Goal: Information Seeking & Learning: Learn about a topic

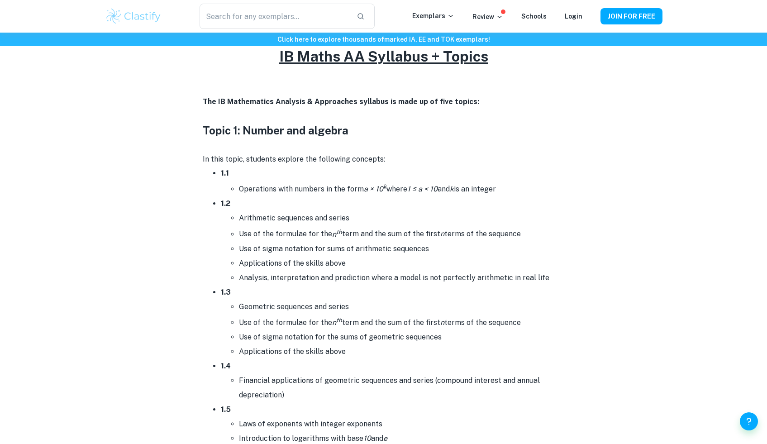
scroll to position [392, 0]
drag, startPoint x: 260, startPoint y: 183, endPoint x: 344, endPoint y: 185, distance: 83.7
click at [344, 185] on li "Operations with numbers in the form a × 10 k where 1 ≤ a < 10 and k is an integ…" at bounding box center [402, 188] width 326 height 16
drag, startPoint x: 383, startPoint y: 179, endPoint x: 414, endPoint y: 177, distance: 30.4
click at [414, 177] on li "1.1 Operations with numbers in the form a × 10 k where 1 ≤ a < 10 and k is an i…" at bounding box center [393, 180] width 344 height 30
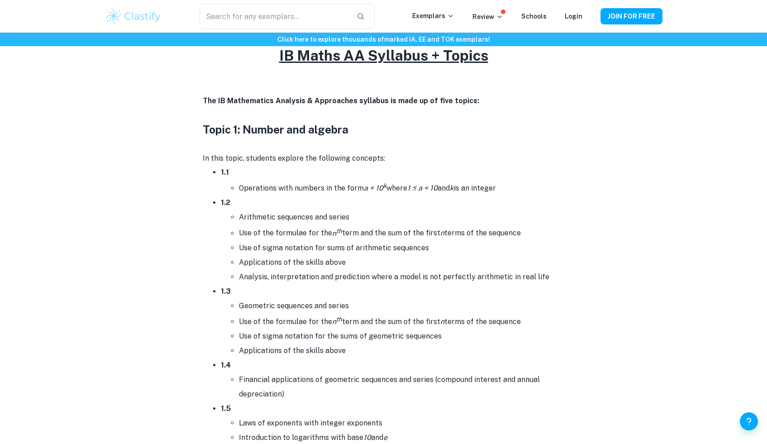
drag, startPoint x: 502, startPoint y: 189, endPoint x: 331, endPoint y: 191, distance: 171.5
click at [331, 191] on li "Operations with numbers in the form a × 10 k where 1 ≤ a < 10 and k is an integ…" at bounding box center [402, 188] width 326 height 16
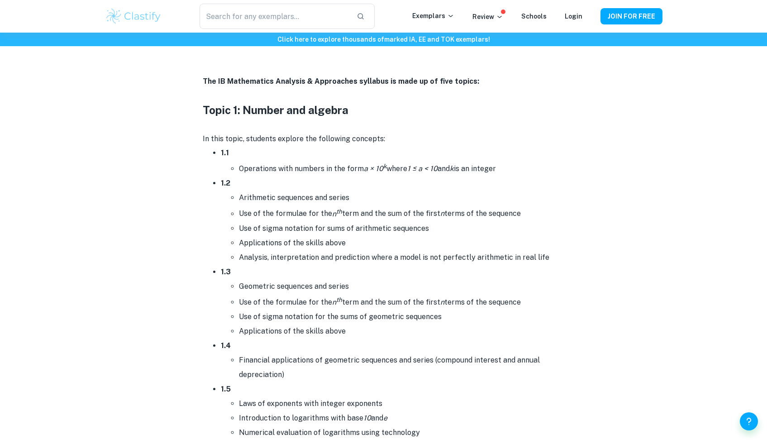
scroll to position [419, 0]
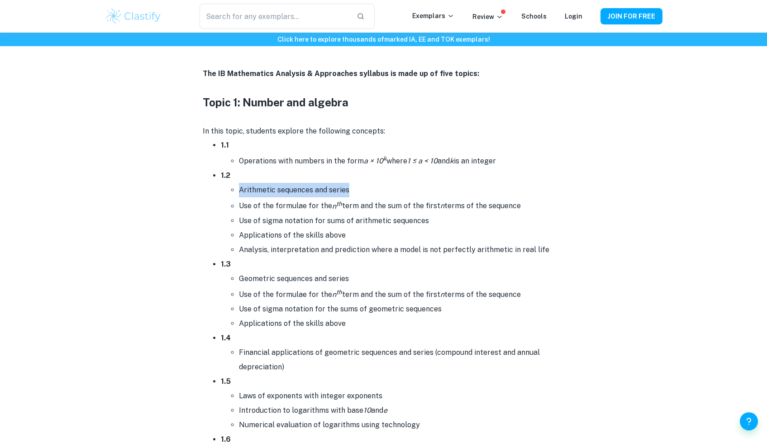
drag, startPoint x: 352, startPoint y: 188, endPoint x: 231, endPoint y: 186, distance: 121.3
click at [231, 186] on ul "Arithmetic sequences and series Use of the formulae for the n th term and the s…" at bounding box center [393, 220] width 344 height 74
click at [246, 184] on li "Arithmetic sequences and series" at bounding box center [402, 190] width 326 height 14
drag, startPoint x: 355, startPoint y: 187, endPoint x: 211, endPoint y: 203, distance: 144.8
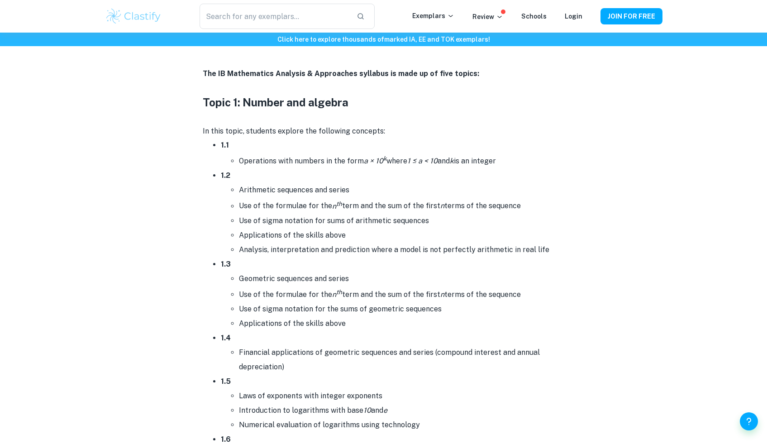
drag, startPoint x: 535, startPoint y: 204, endPoint x: 228, endPoint y: 202, distance: 307.7
click at [228, 202] on ul "Arithmetic sequences and series Use of the formulae for the n th term and the s…" at bounding box center [393, 220] width 344 height 74
click at [266, 195] on li "Arithmetic sequences and series" at bounding box center [402, 190] width 326 height 14
drag, startPoint x: 439, startPoint y: 215, endPoint x: 224, endPoint y: 188, distance: 216.7
click at [224, 188] on ul "Arithmetic sequences and series Use of the formulae for the n th term and the s…" at bounding box center [393, 220] width 344 height 74
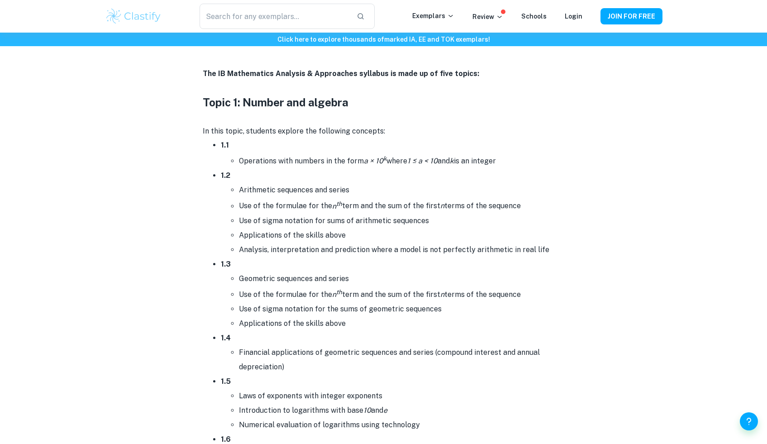
click at [343, 239] on li "Applications of the skills above" at bounding box center [402, 235] width 326 height 14
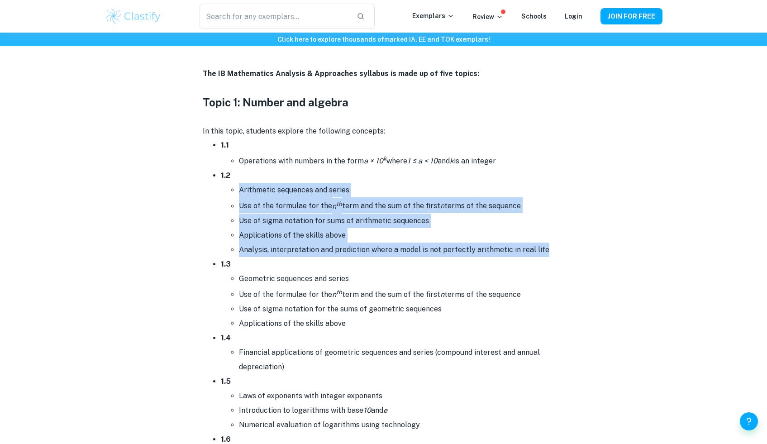
drag, startPoint x: 542, startPoint y: 248, endPoint x: 238, endPoint y: 183, distance: 310.9
click at [238, 183] on ul "Arithmetic sequences and series Use of the formulae for the n th term and the s…" at bounding box center [393, 220] width 344 height 74
click at [315, 231] on li "Applications of the skills above" at bounding box center [402, 235] width 326 height 14
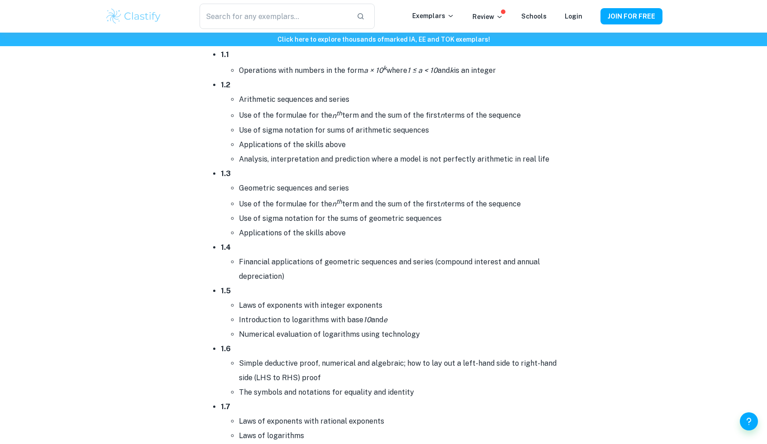
scroll to position [514, 0]
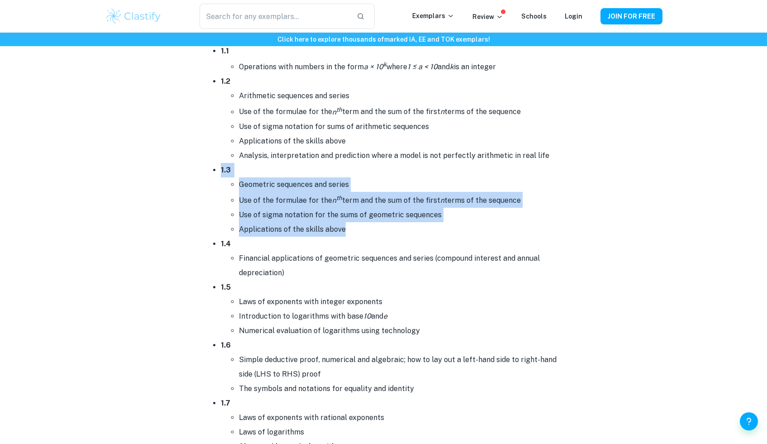
drag, startPoint x: 377, startPoint y: 226, endPoint x: 207, endPoint y: 169, distance: 179.4
click at [252, 178] on li "Geometric sequences and series" at bounding box center [402, 184] width 326 height 14
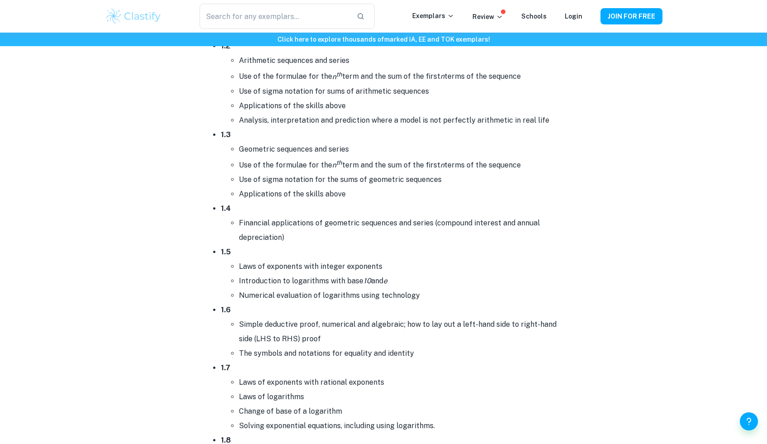
scroll to position [557, 0]
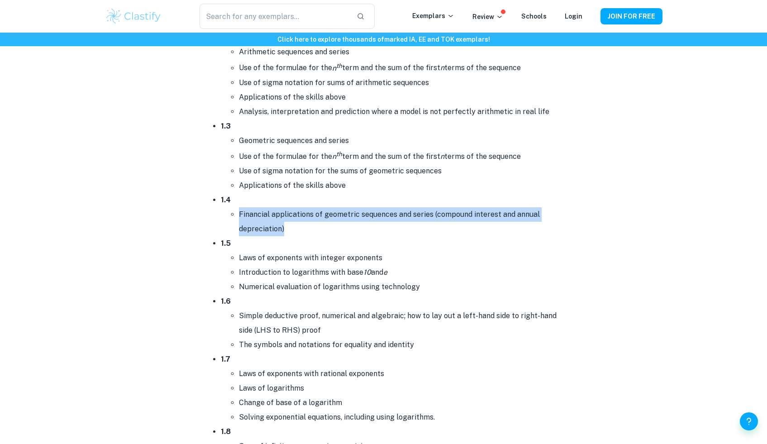
drag, startPoint x: 322, startPoint y: 227, endPoint x: 229, endPoint y: 195, distance: 98.3
click at [229, 195] on li "1.4 Financial applications of geometric sequences and series (compound interest…" at bounding box center [393, 214] width 344 height 43
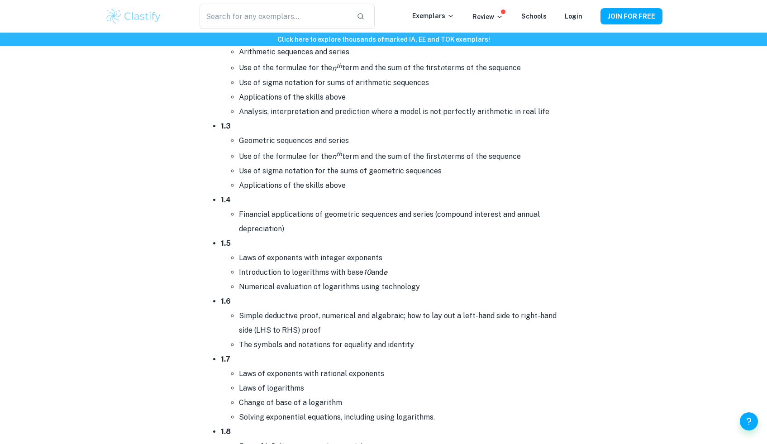
click at [240, 202] on li "1.4 Financial applications of geometric sequences and series (compound interest…" at bounding box center [393, 214] width 344 height 43
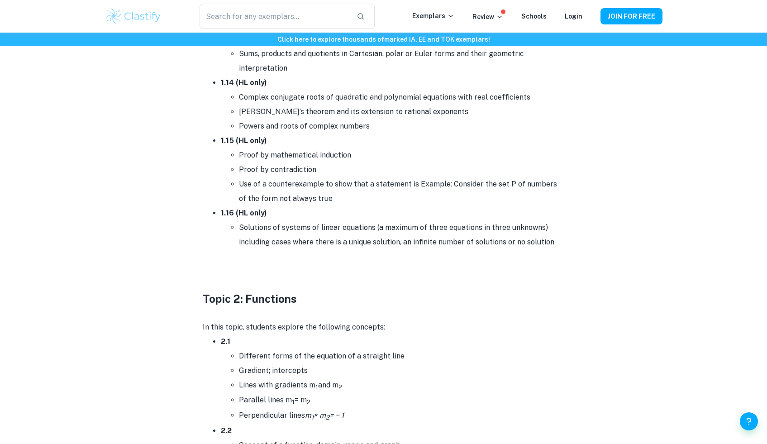
scroll to position [1355, 0]
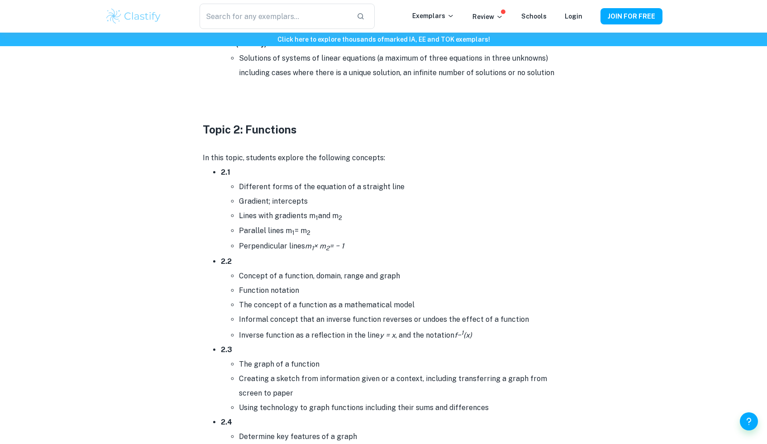
drag, startPoint x: 351, startPoint y: 241, endPoint x: 210, endPoint y: 165, distance: 159.3
drag, startPoint x: 358, startPoint y: 243, endPoint x: 208, endPoint y: 186, distance: 160.5
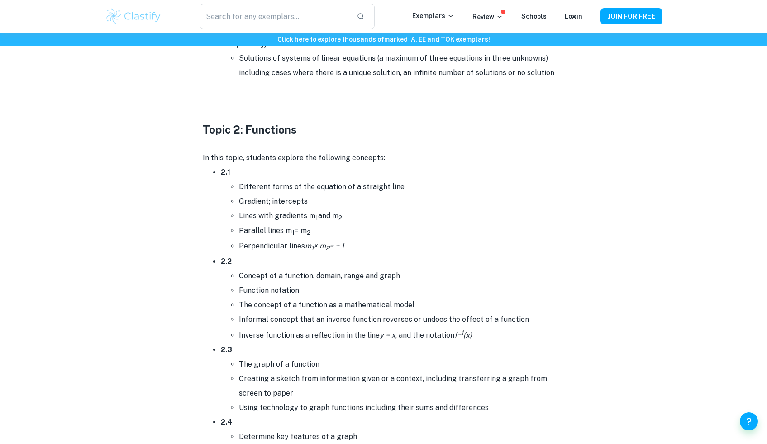
click at [263, 234] on li "Parallel lines m 1 = m 2" at bounding box center [402, 231] width 326 height 15
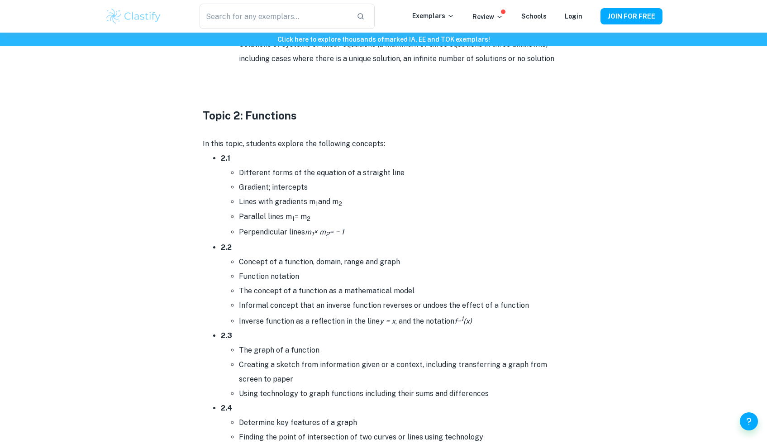
scroll to position [1370, 0]
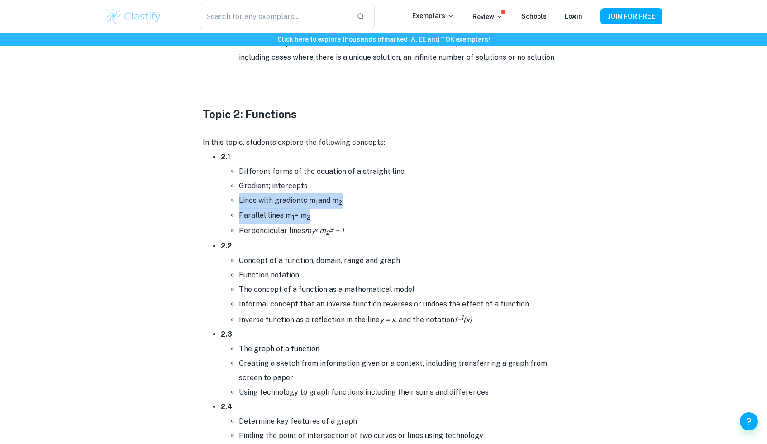
drag, startPoint x: 327, startPoint y: 214, endPoint x: 234, endPoint y: 193, distance: 95.6
click at [234, 193] on ul "Different forms of the equation of a straight line Gradient; intercepts Lines w…" at bounding box center [393, 201] width 344 height 75
click at [239, 193] on li "Lines with gradients m 1 and m 2" at bounding box center [402, 200] width 326 height 15
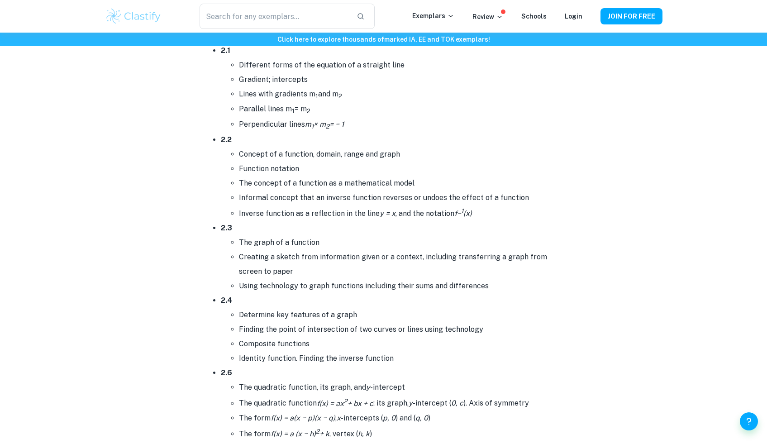
scroll to position [1476, 0]
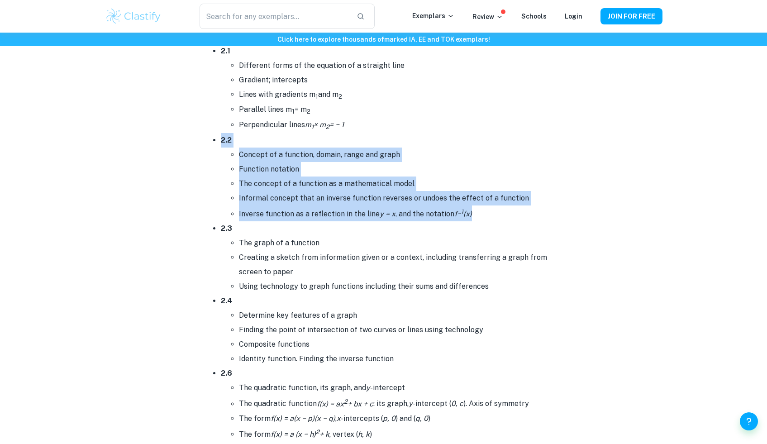
drag, startPoint x: 487, startPoint y: 215, endPoint x: 234, endPoint y: 140, distance: 264.0
click at [232, 143] on li "2.2 Concept of a function, domain, range and graph Function notation The concep…" at bounding box center [393, 177] width 344 height 88
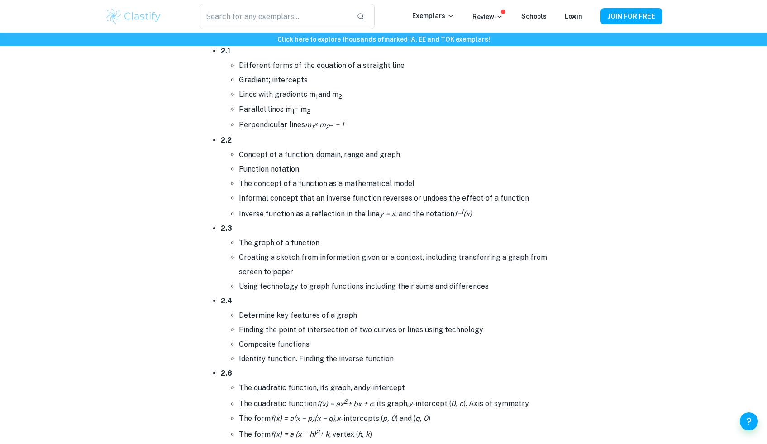
click at [234, 140] on li "2.2 Concept of a function, domain, range and graph Function notation The concep…" at bounding box center [393, 177] width 344 height 88
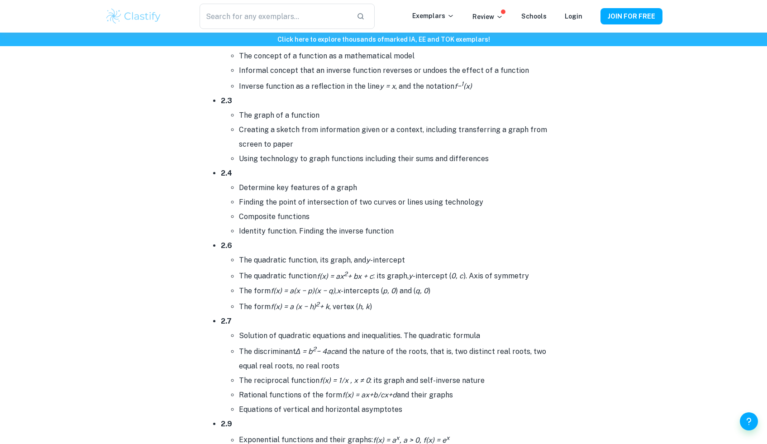
scroll to position [1606, 0]
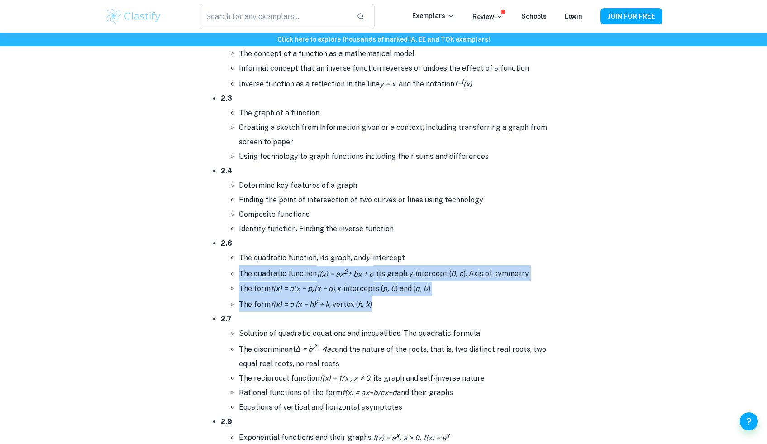
drag, startPoint x: 386, startPoint y: 303, endPoint x: 238, endPoint y: 262, distance: 153.0
click at [238, 263] on ul "The quadratic function, its graph, and y -intercept The quadratic function f(x)…" at bounding box center [393, 281] width 344 height 61
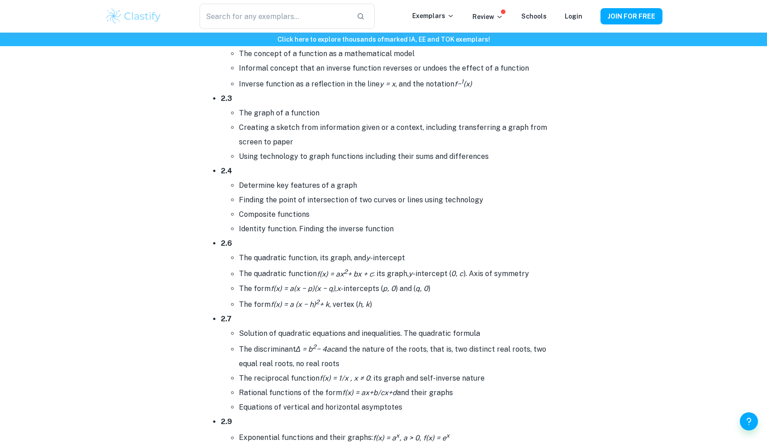
click at [239, 262] on li "The quadratic function, its graph, and y -intercept" at bounding box center [402, 258] width 326 height 14
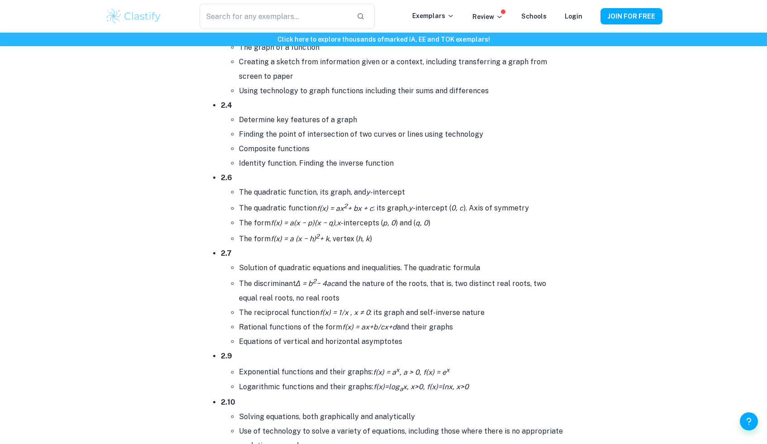
scroll to position [1672, 0]
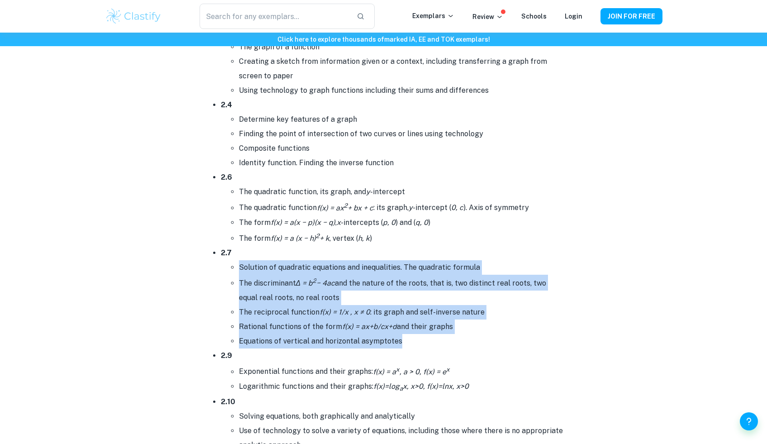
drag, startPoint x: 414, startPoint y: 346, endPoint x: 214, endPoint y: 268, distance: 215.0
click at [214, 268] on ul "2.1 Different forms of the equation of a straight line Gradient; intercepts Lin…" at bounding box center [384, 302] width 362 height 909
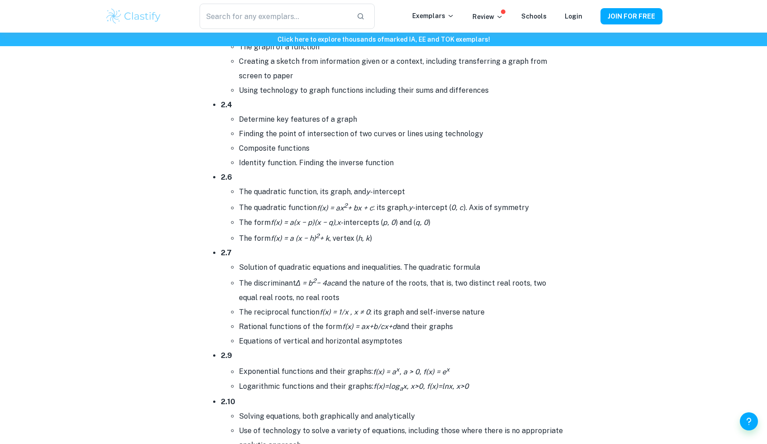
click at [261, 286] on li "The discriminant Δ = b 2 − 4ac and the nature of the roots, that is, two distin…" at bounding box center [402, 290] width 326 height 30
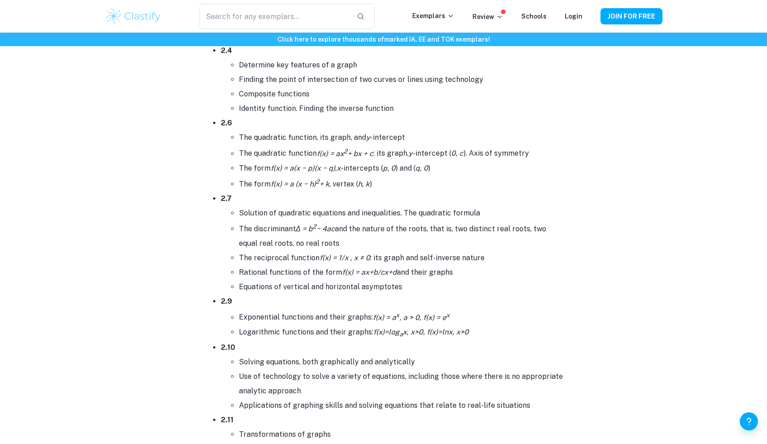
scroll to position [1727, 0]
drag, startPoint x: 243, startPoint y: 268, endPoint x: 282, endPoint y: 273, distance: 40.1
click at [283, 273] on li "Rational functions of the form f(x) = ax+b/cx+d and their graphs" at bounding box center [402, 271] width 326 height 14
click at [282, 273] on li "Rational functions of the form f(x) = ax+b/cx+d and their graphs" at bounding box center [402, 271] width 326 height 14
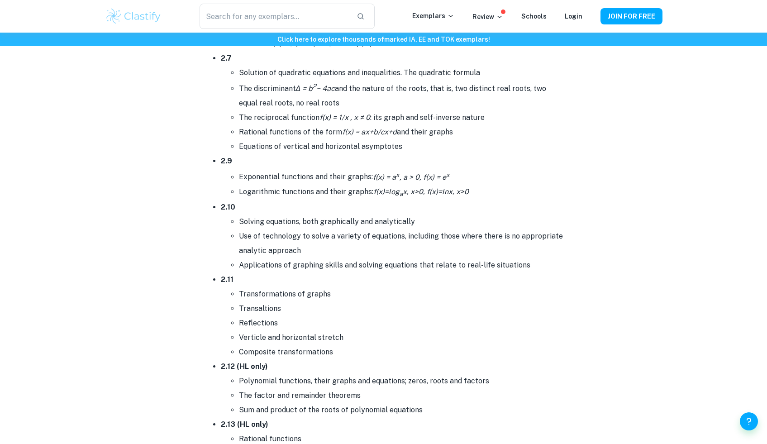
scroll to position [1866, 0]
drag, startPoint x: 343, startPoint y: 338, endPoint x: 247, endPoint y: 302, distance: 102.5
click at [247, 304] on ul "Transformations of graphs Transaltions Reflections Verticle and horizontal stre…" at bounding box center [393, 323] width 344 height 72
click at [247, 302] on li "Transaltions" at bounding box center [402, 309] width 326 height 14
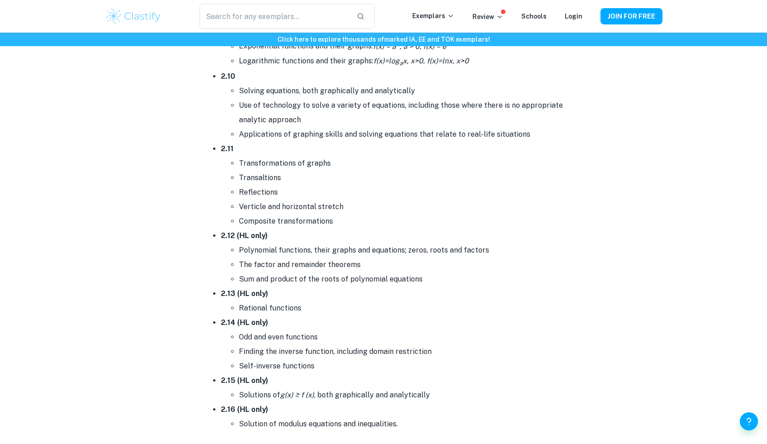
scroll to position [1999, 0]
drag, startPoint x: 333, startPoint y: 352, endPoint x: 243, endPoint y: 312, distance: 99.5
click at [242, 314] on li "2.14 (HL only) Odd and even functions Finding the inverse function, including d…" at bounding box center [393, 343] width 344 height 58
click at [243, 317] on strong "2.14 (HL only)" at bounding box center [245, 321] width 48 height 9
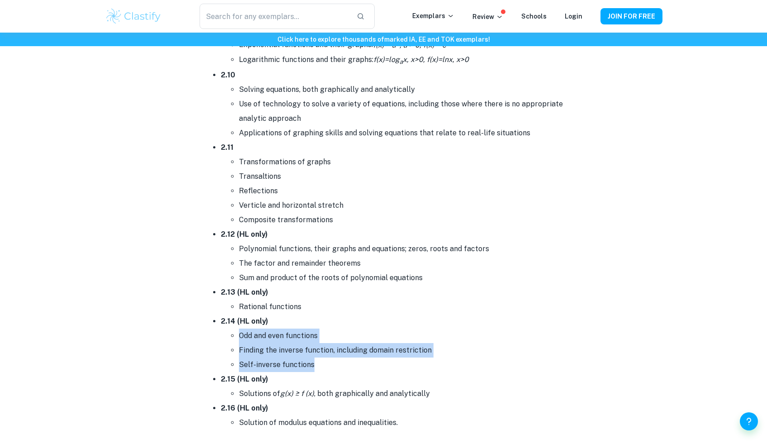
drag, startPoint x: 330, startPoint y: 362, endPoint x: 200, endPoint y: 329, distance: 133.5
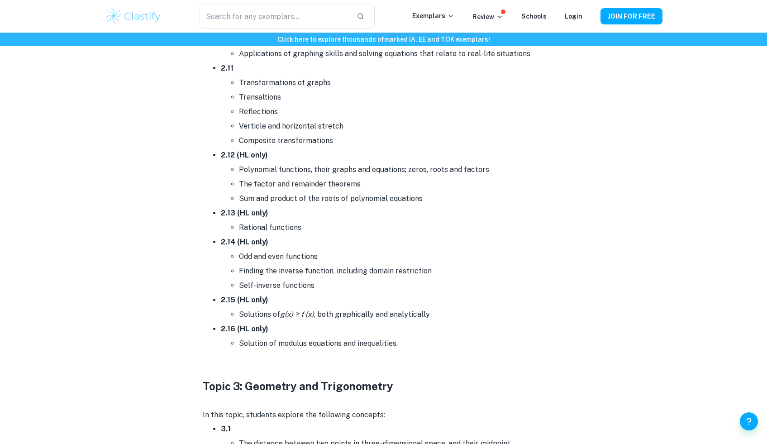
scroll to position [2082, 0]
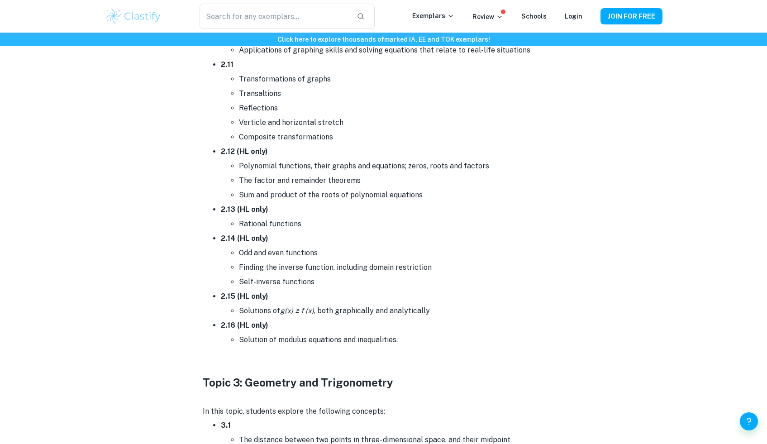
drag, startPoint x: 412, startPoint y: 337, endPoint x: 252, endPoint y: 233, distance: 190.9
click at [252, 234] on strong "2.14 (HL only)" at bounding box center [245, 238] width 48 height 9
drag, startPoint x: 407, startPoint y: 348, endPoint x: 224, endPoint y: 319, distance: 185.7
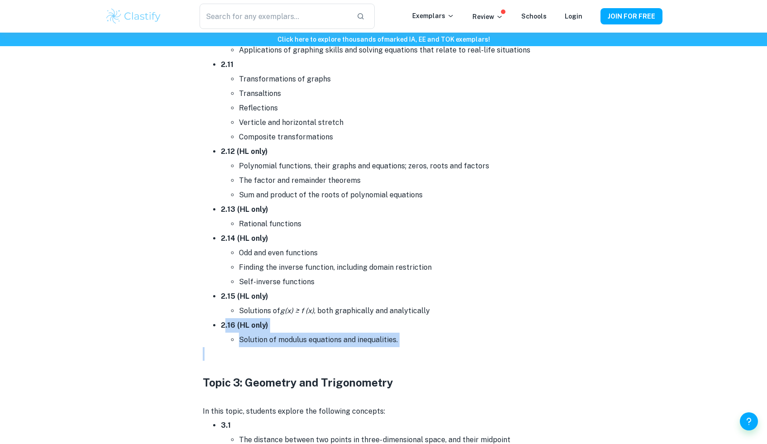
click at [224, 321] on strong "2.16 (HL only)" at bounding box center [245, 325] width 48 height 9
click at [386, 333] on li "Solution of modulus equations and inequalities." at bounding box center [402, 340] width 326 height 14
drag, startPoint x: 301, startPoint y: 332, endPoint x: 773, endPoint y: 264, distance: 477.3
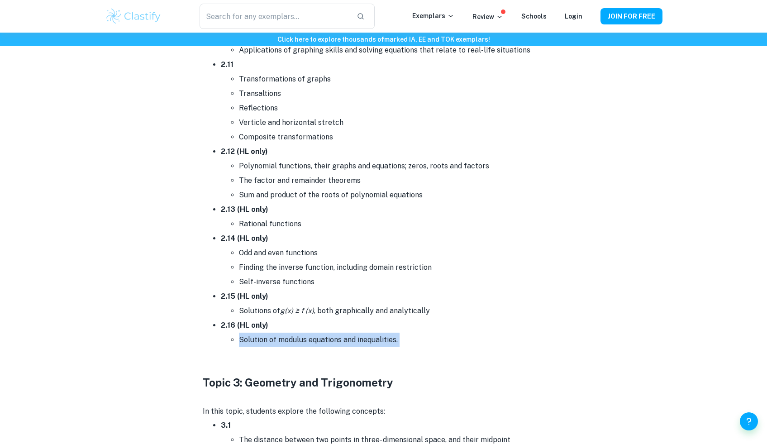
click at [549, 333] on li "Solution of modulus equations and inequalities." at bounding box center [402, 340] width 326 height 14
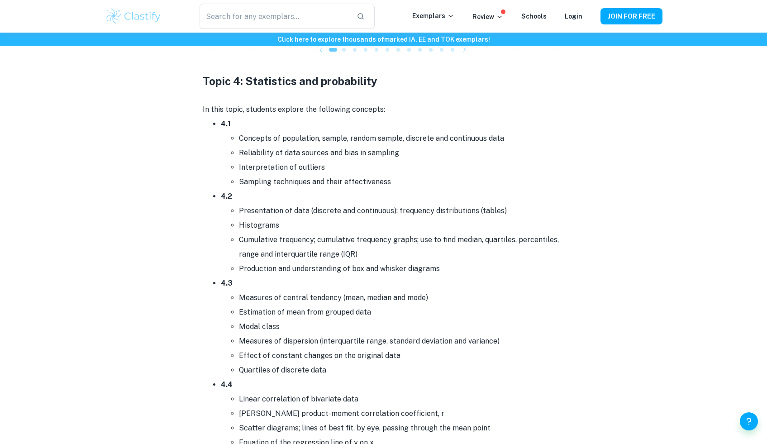
scroll to position [3611, 0]
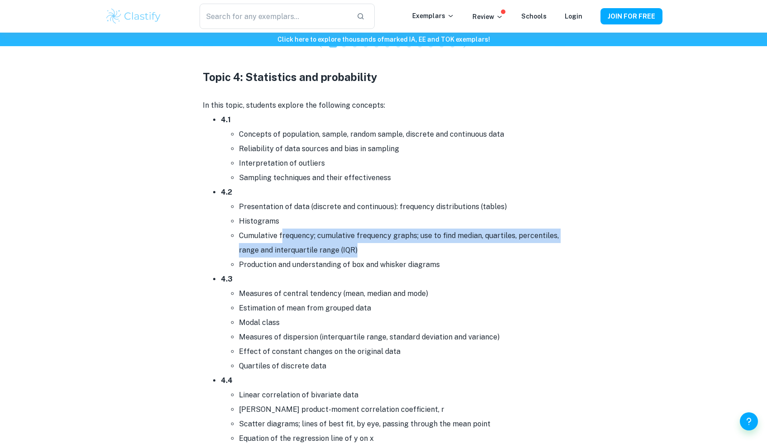
drag, startPoint x: 359, startPoint y: 243, endPoint x: 279, endPoint y: 223, distance: 83.1
click at [279, 229] on li "Cumulative frequency; cumulative frequency graphs; use to find median, quartile…" at bounding box center [402, 243] width 326 height 29
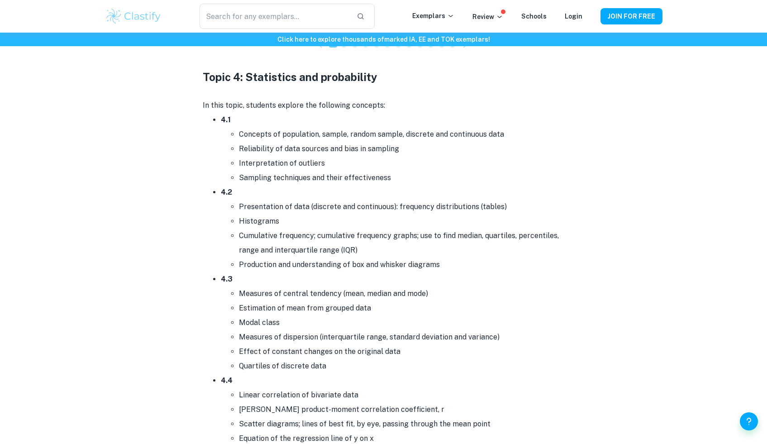
click at [279, 223] on li "Histograms" at bounding box center [402, 221] width 326 height 14
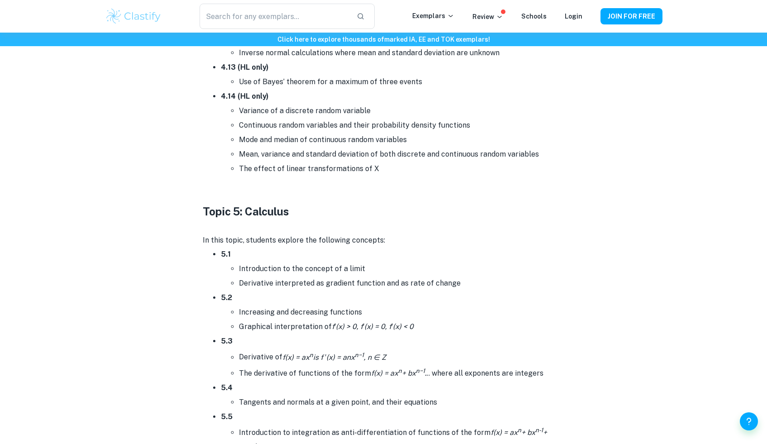
scroll to position [4544, 0]
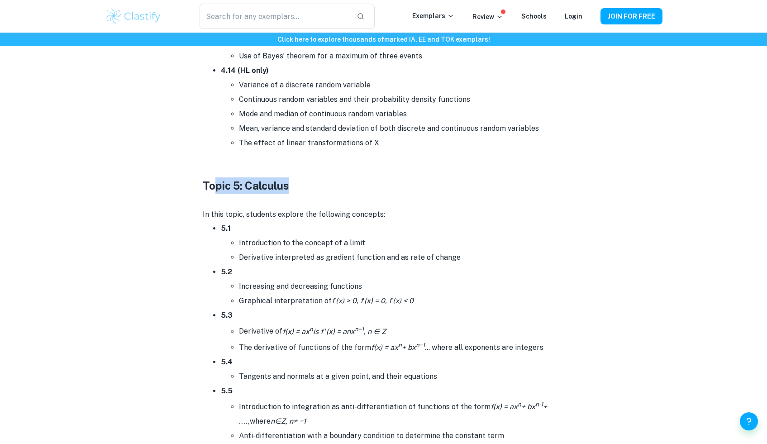
drag, startPoint x: 298, startPoint y: 185, endPoint x: 217, endPoint y: 176, distance: 82.0
click at [217, 177] on h3 "Topic 5: Calculus" at bounding box center [384, 185] width 362 height 16
click at [217, 179] on strong "Topic 5: Calculus" at bounding box center [246, 185] width 86 height 13
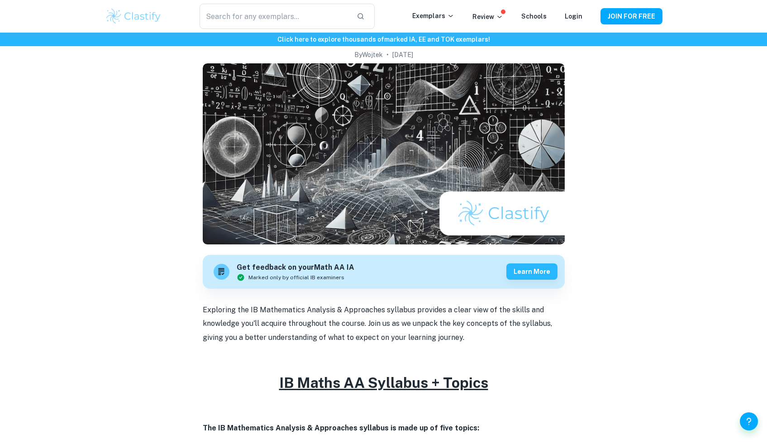
scroll to position [0, 0]
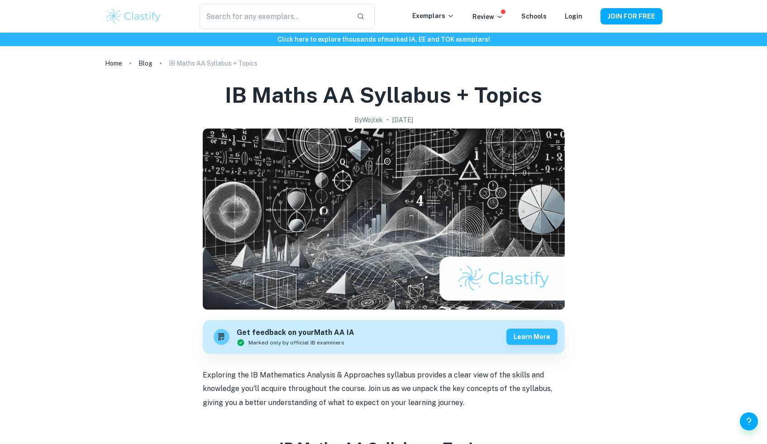
click at [262, 62] on ol "Home Blog IB Maths AA Syllabus + Topics" at bounding box center [383, 63] width 557 height 13
